Goal: Use online tool/utility: Utilize a website feature to perform a specific function

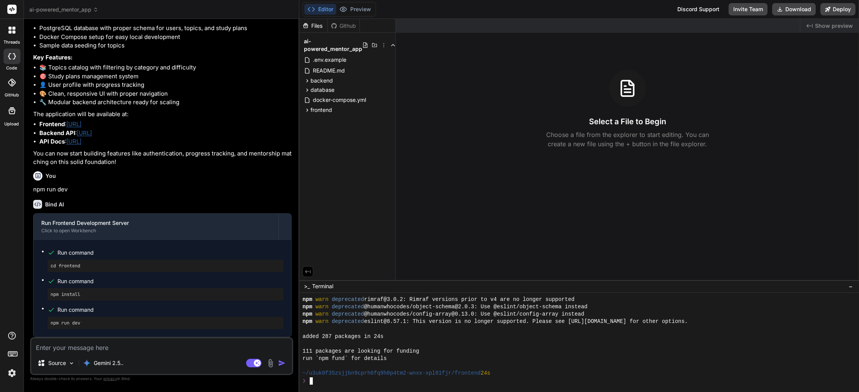
scroll to position [503, 0]
click at [536, 375] on div "~/u3uk0f35zsjjbn9cprh6fq9h0p4tm2-wnxx-xpl81fjr/frontend 24s" at bounding box center [574, 372] width 544 height 7
click at [534, 365] on div at bounding box center [574, 365] width 544 height 7
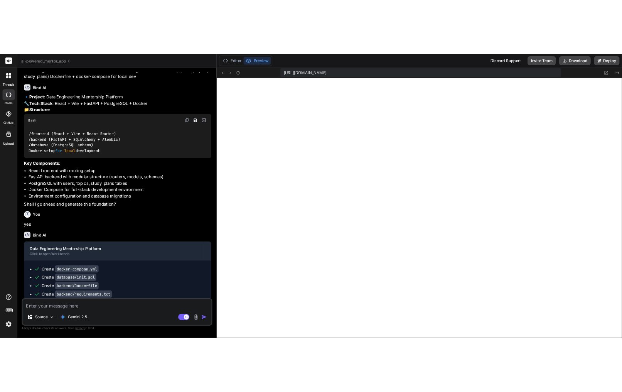
scroll to position [0, 0]
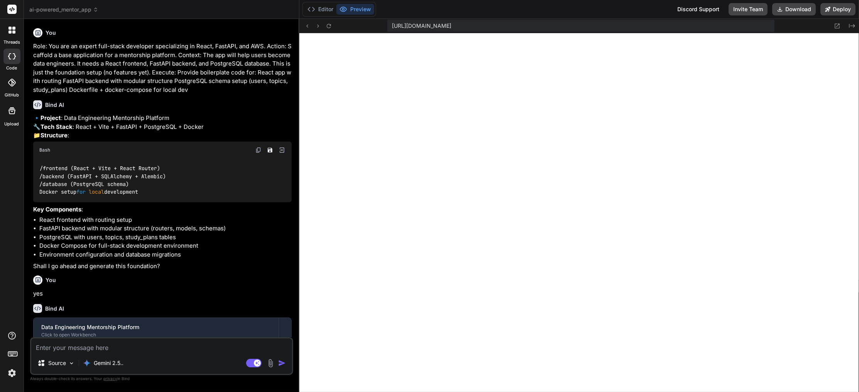
click at [193, 90] on p "Role: You are an expert full-stack developer specializing in React, FastAPI, an…" at bounding box center [162, 68] width 258 height 52
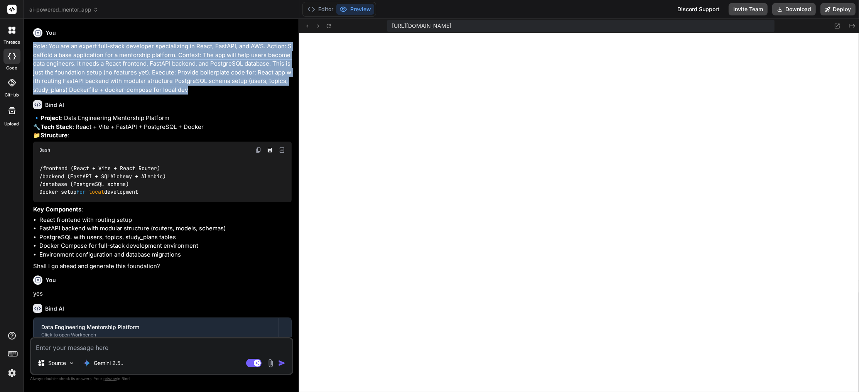
drag, startPoint x: 192, startPoint y: 89, endPoint x: 33, endPoint y: 45, distance: 164.5
click at [33, 45] on p "Role: You are an expert full-stack developer specializing in React, FastAPI, an…" at bounding box center [162, 68] width 258 height 52
copy p "Role: You are an expert full-stack developer specializing in React, FastAPI, an…"
click at [12, 33] on icon at bounding box center [13, 31] width 3 height 3
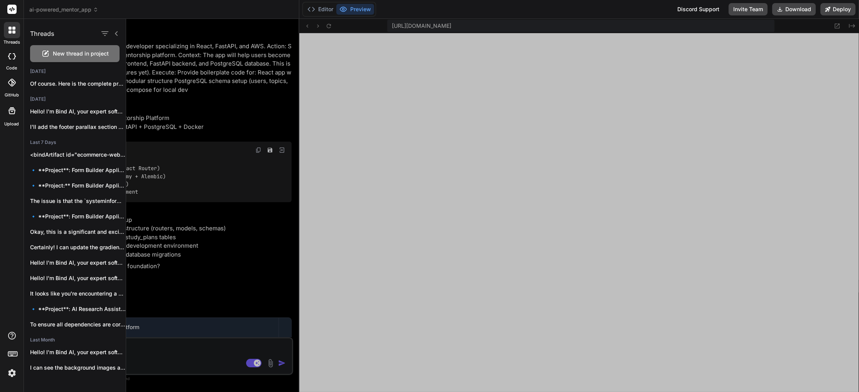
drag, startPoint x: 17, startPoint y: 30, endPoint x: 20, endPoint y: 29, distance: 4.0
click at [19, 29] on div at bounding box center [12, 30] width 16 height 16
click at [220, 35] on div at bounding box center [492, 205] width 733 height 373
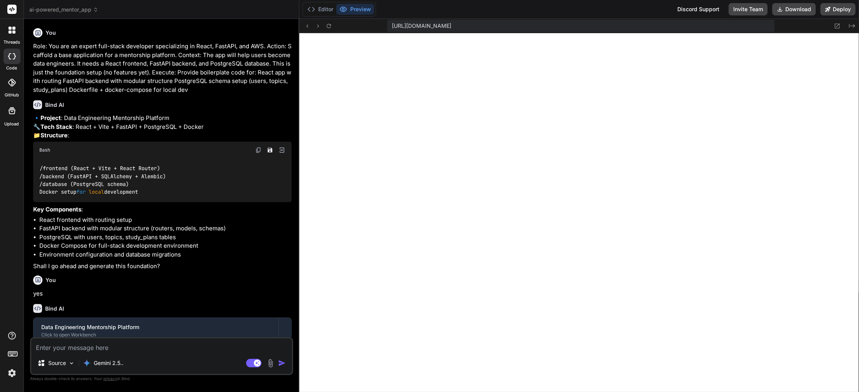
scroll to position [651, 0]
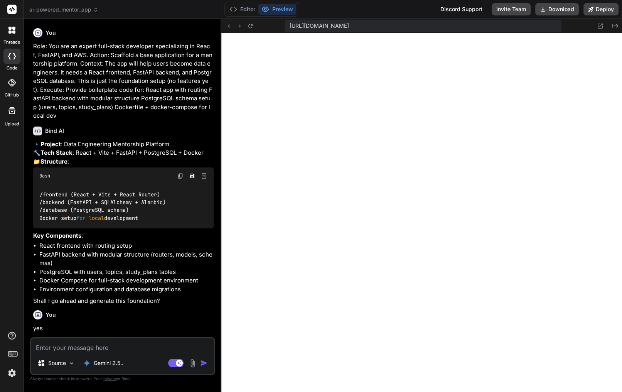
type textarea "x"
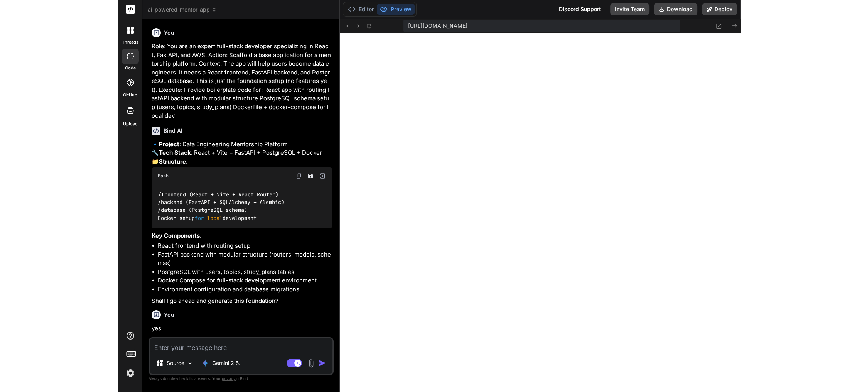
scroll to position [622, 0]
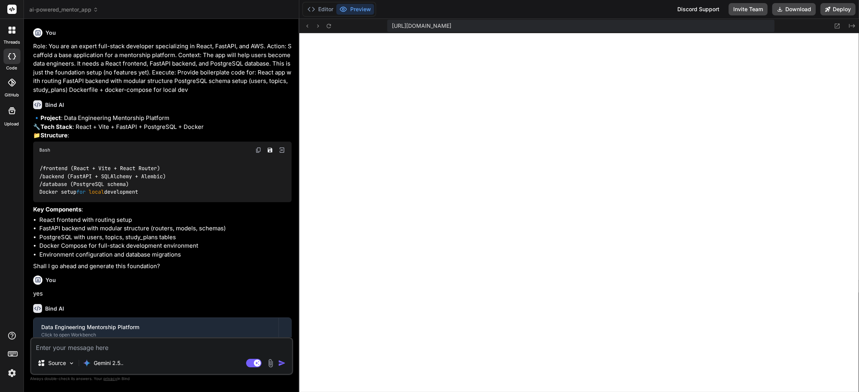
click at [14, 8] on rect at bounding box center [11, 9] width 9 height 9
click at [95, 7] on icon at bounding box center [95, 9] width 5 height 5
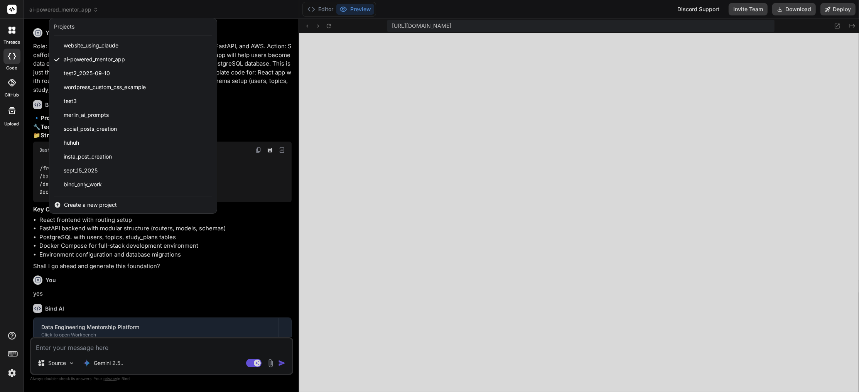
click at [419, 78] on div at bounding box center [429, 196] width 859 height 392
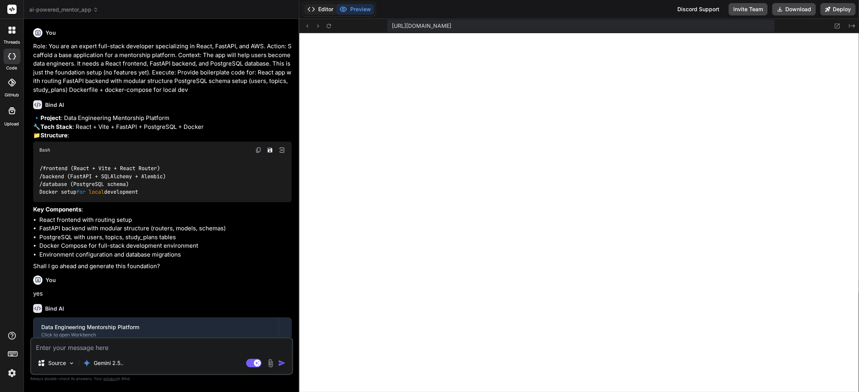
click at [319, 9] on button "Editor" at bounding box center [320, 9] width 32 height 11
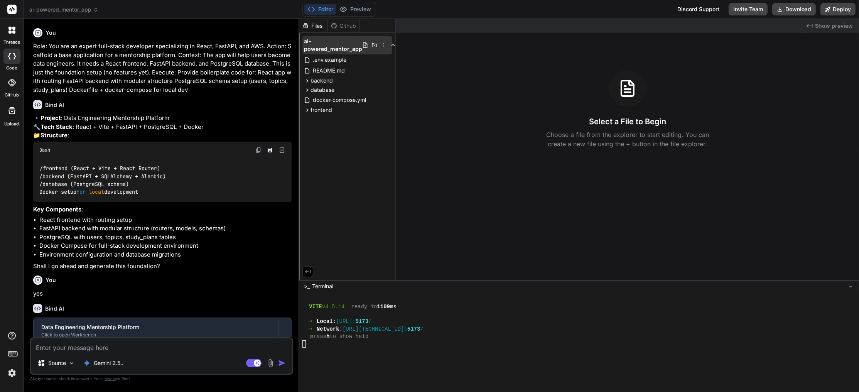
click at [381, 44] on icon at bounding box center [384, 45] width 6 height 6
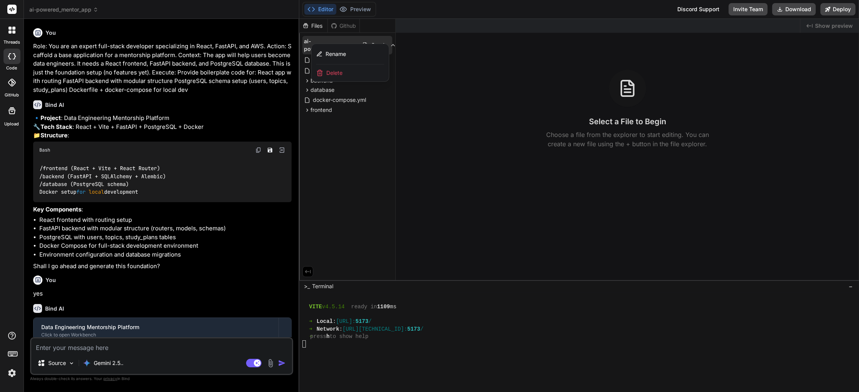
click at [373, 71] on div "Delete" at bounding box center [350, 72] width 77 height 17
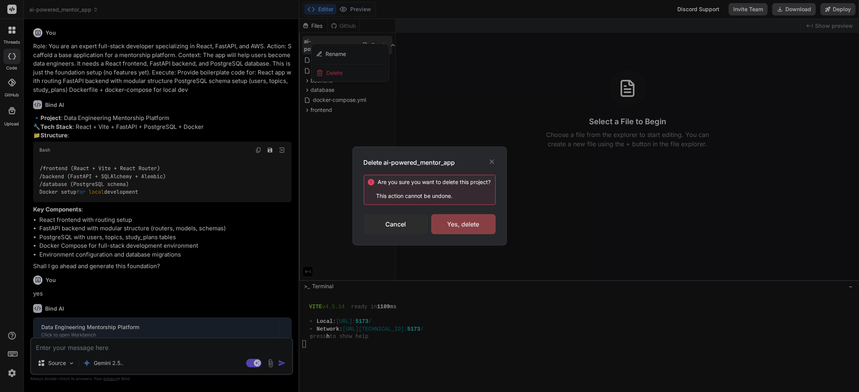
click at [458, 220] on div "Yes, delete" at bounding box center [463, 224] width 64 height 20
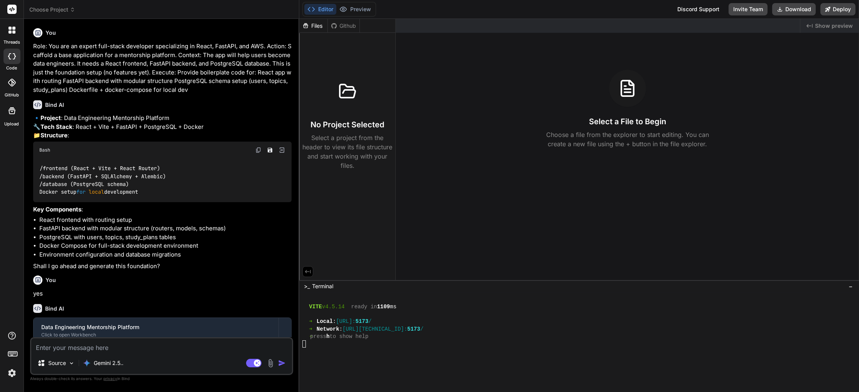
click at [71, 8] on icon at bounding box center [72, 9] width 5 height 5
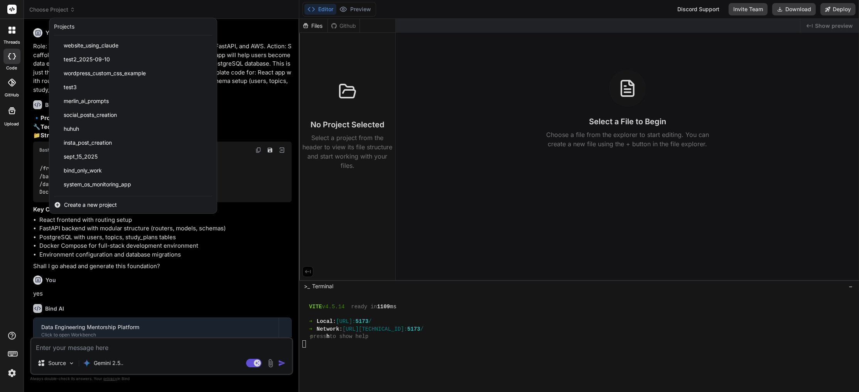
click at [12, 34] on div at bounding box center [12, 30] width 16 height 16
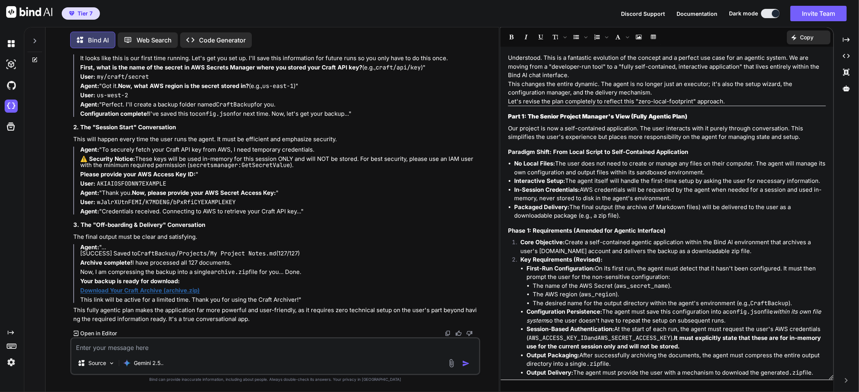
scroll to position [682, 0]
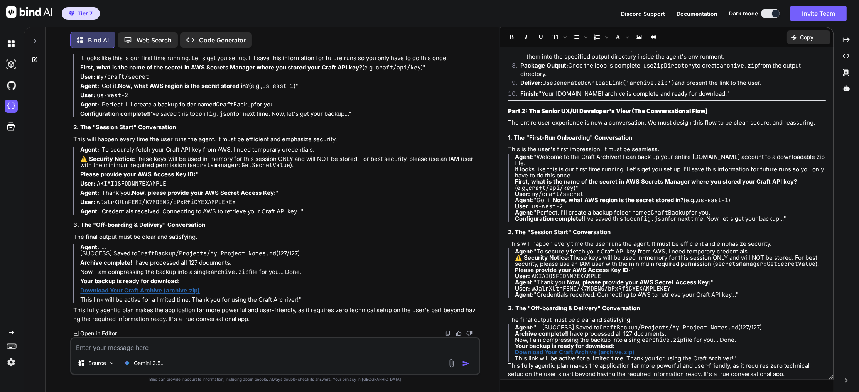
click at [156, 36] on p "Web Search" at bounding box center [153, 39] width 35 height 9
type textarea "x"
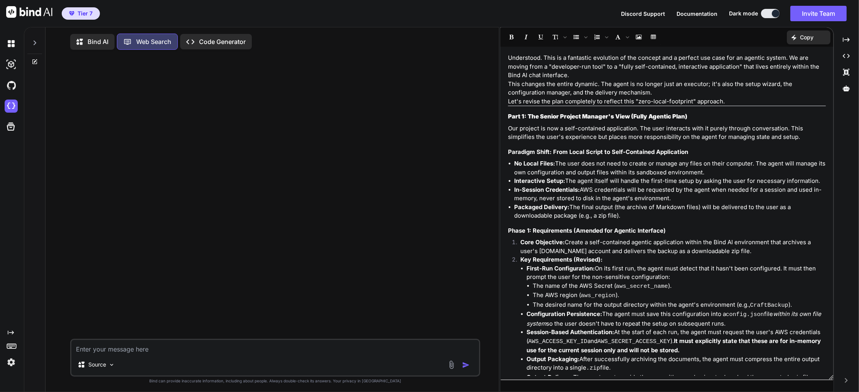
scroll to position [2, 0]
click at [96, 35] on p "Bind AI" at bounding box center [98, 39] width 21 height 9
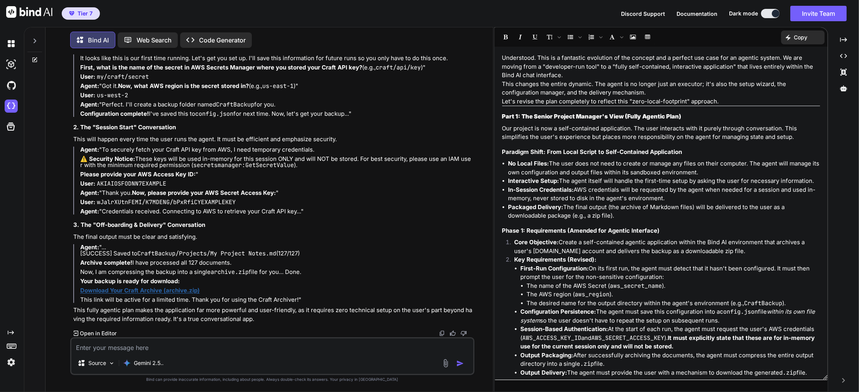
scroll to position [3614, 0]
drag, startPoint x: 499, startPoint y: 93, endPoint x: 504, endPoint y: 92, distance: 4.7
click at [504, 92] on div "Bind AI Web Search Created with Pixso. Code Generator You I am learning agentic…" at bounding box center [441, 209] width 835 height 365
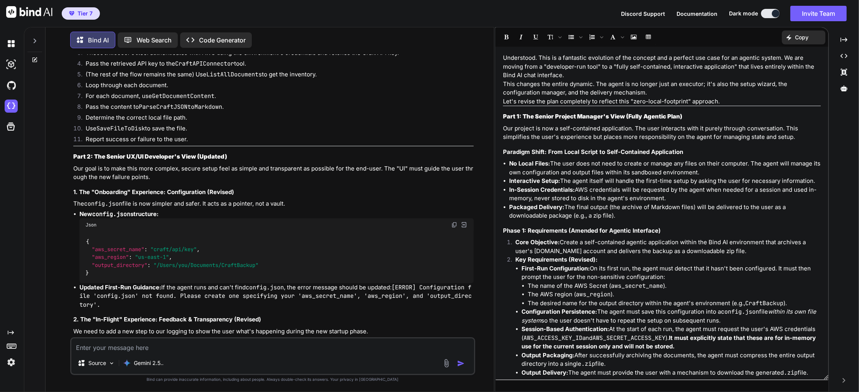
scroll to position [1615, 0]
click at [37, 39] on icon at bounding box center [35, 41] width 6 height 6
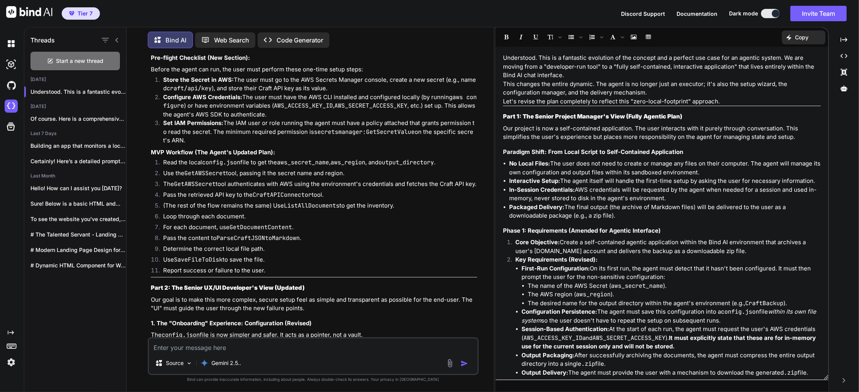
scroll to position [1739, 0]
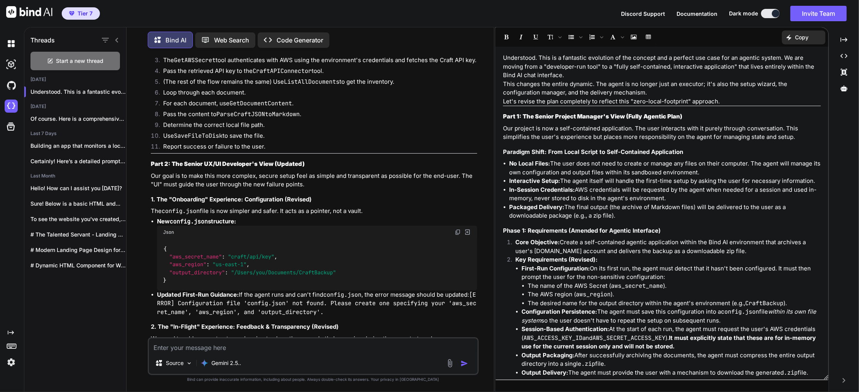
click at [118, 37] on icon at bounding box center [117, 40] width 6 height 6
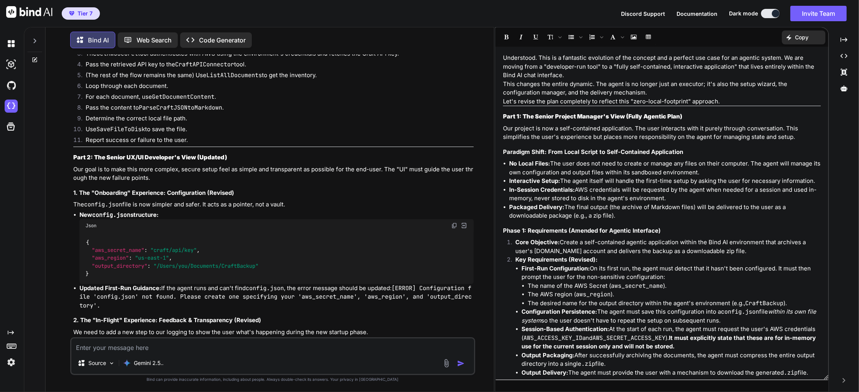
click at [34, 57] on icon at bounding box center [34, 59] width 5 height 5
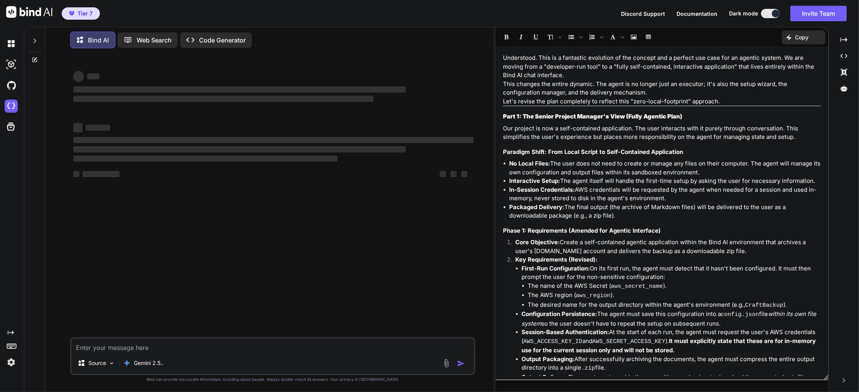
scroll to position [0, 0]
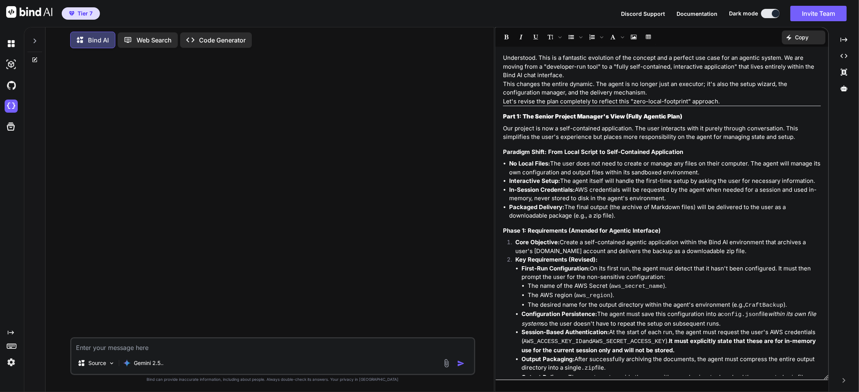
click at [690, 10] on button "Documentation" at bounding box center [696, 14] width 41 height 8
click at [650, 35] on button "Insert table" at bounding box center [648, 36] width 13 height 13
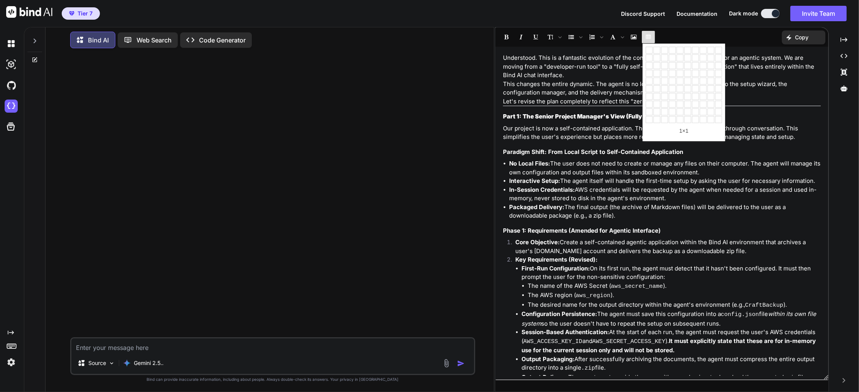
click at [650, 35] on icon "Insert table" at bounding box center [647, 36] width 5 height 5
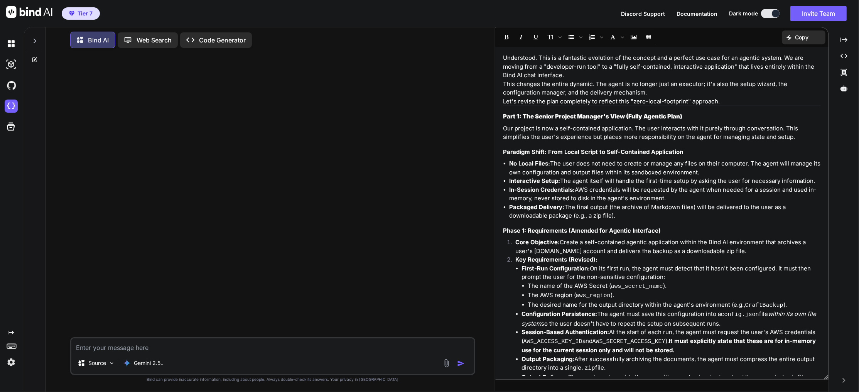
click at [92, 41] on p "Bind AI" at bounding box center [98, 39] width 21 height 9
click at [162, 42] on p "Web Search" at bounding box center [153, 39] width 35 height 9
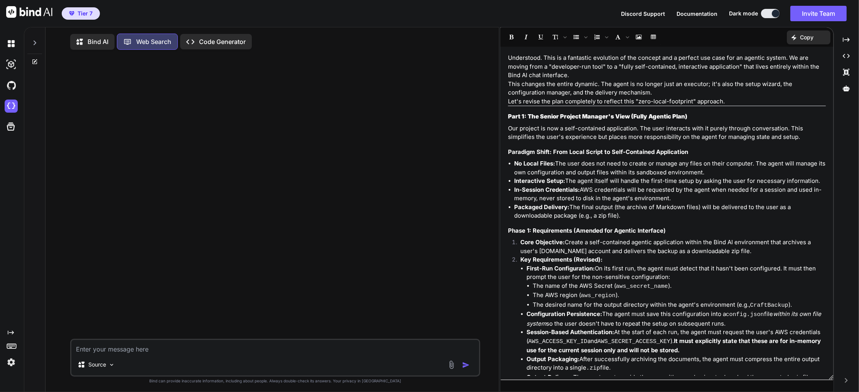
scroll to position [2, 0]
click at [234, 40] on p "Code Generator" at bounding box center [222, 39] width 47 height 9
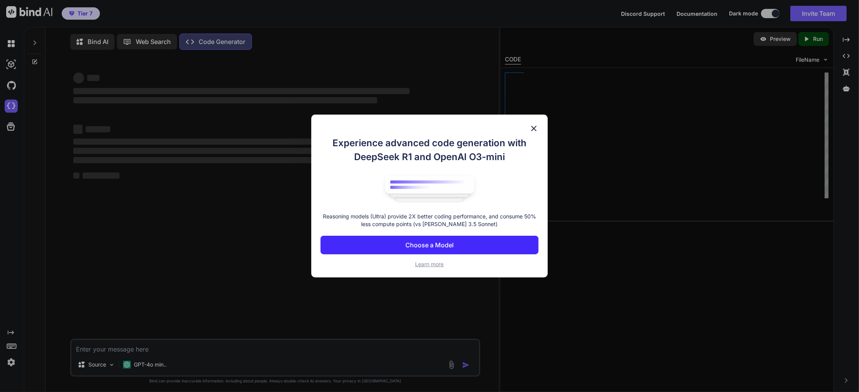
click at [534, 127] on img at bounding box center [533, 128] width 9 height 9
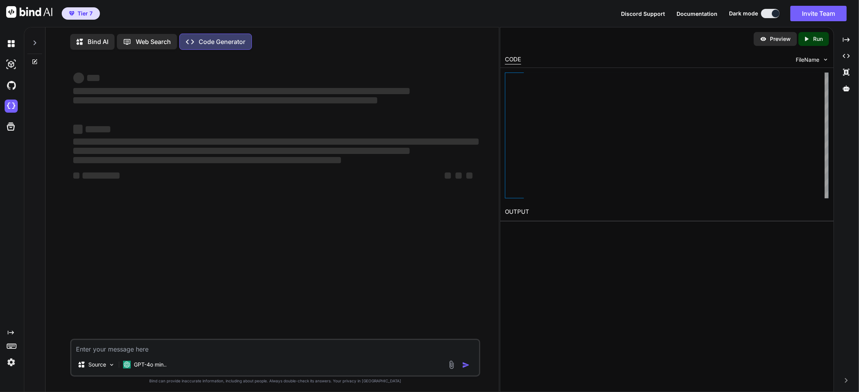
click at [94, 39] on p "Bind AI" at bounding box center [98, 41] width 21 height 9
